Goal: Task Accomplishment & Management: Manage account settings

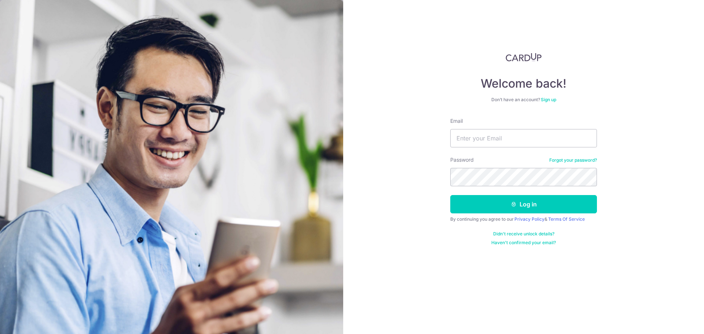
click at [506, 144] on input "Email" at bounding box center [523, 138] width 147 height 18
type input "[EMAIL_ADDRESS][DOMAIN_NAME]"
click at [450, 195] on button "Log in" at bounding box center [523, 204] width 147 height 18
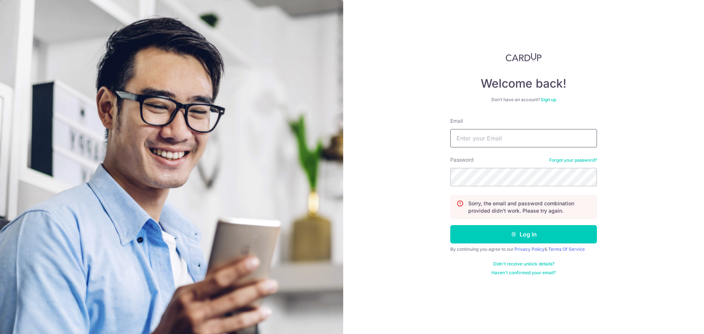
click at [563, 137] on input "Email" at bounding box center [523, 138] width 147 height 18
type input "[EMAIL_ADDRESS][DOMAIN_NAME]"
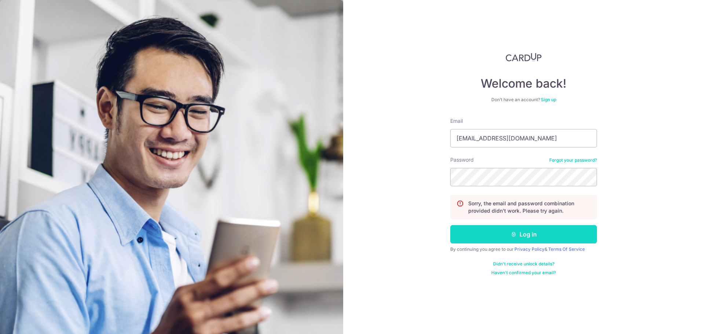
click at [512, 237] on icon "submit" at bounding box center [514, 234] width 6 height 6
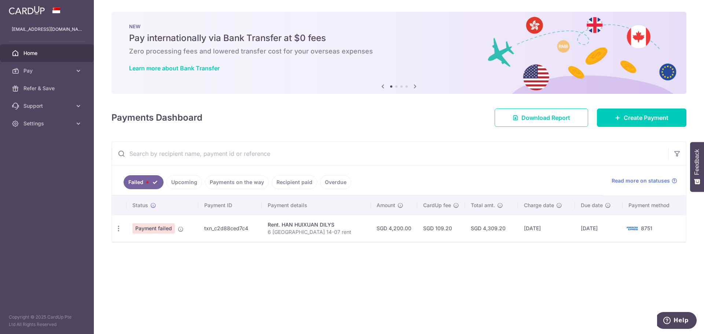
click at [177, 228] on td "Payment failed" at bounding box center [162, 228] width 72 height 27
click at [183, 228] on icon at bounding box center [181, 229] width 6 height 6
click at [120, 228] on icon "button" at bounding box center [119, 229] width 8 height 8
click at [135, 249] on span "Update payment" at bounding box center [158, 248] width 50 height 9
radio input "true"
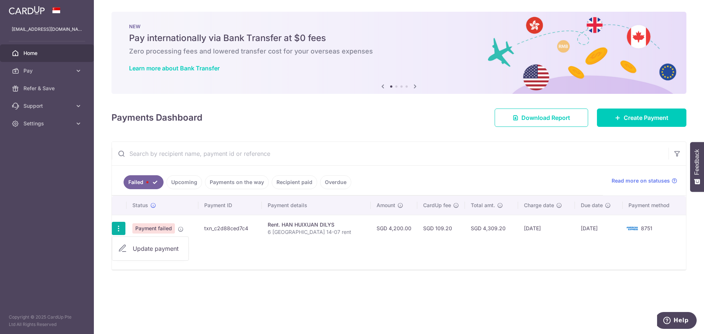
type input "4,200.00"
type input "6 Derbyshire 14-07 rent"
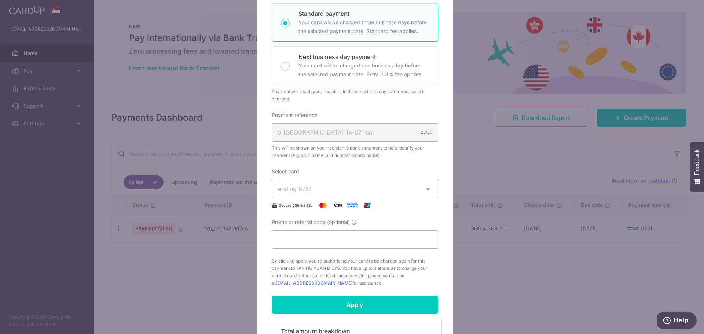
scroll to position [147, 0]
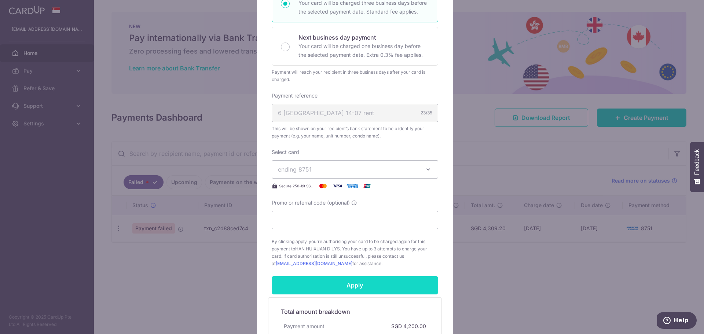
click at [351, 290] on input "Apply" at bounding box center [355, 285] width 166 height 18
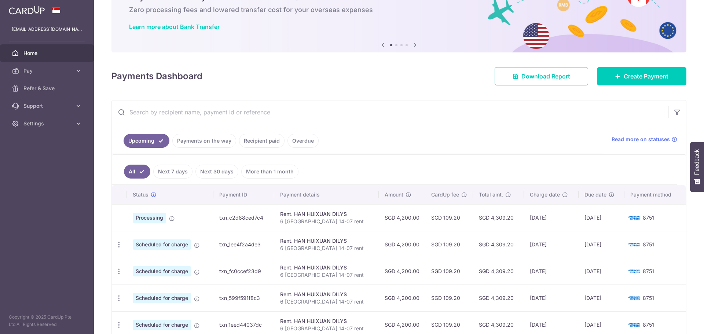
scroll to position [73, 0]
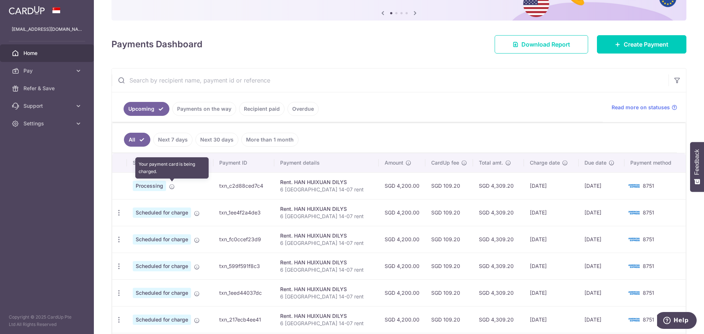
click at [172, 183] on span at bounding box center [172, 185] width 6 height 6
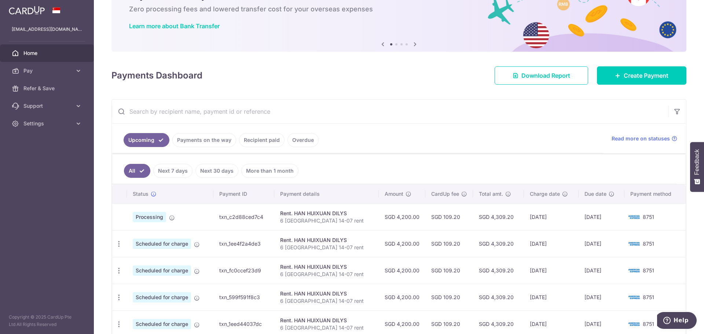
scroll to position [15, 0]
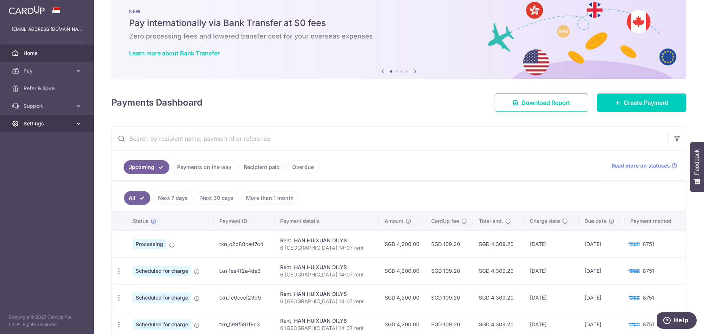
click at [57, 126] on span "Settings" at bounding box center [47, 123] width 48 height 7
click at [39, 157] on span "Logout" at bounding box center [47, 158] width 48 height 7
